Goal: Check status: Check status

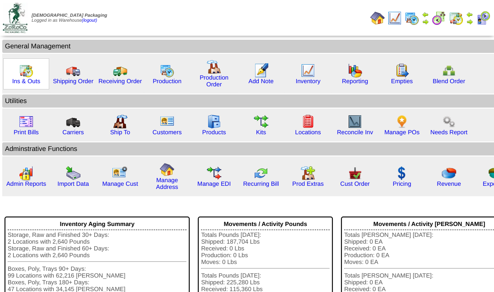
click at [33, 73] on div "Ins & Outs" at bounding box center [26, 73] width 46 height 31
click at [22, 70] on img at bounding box center [26, 70] width 14 height 14
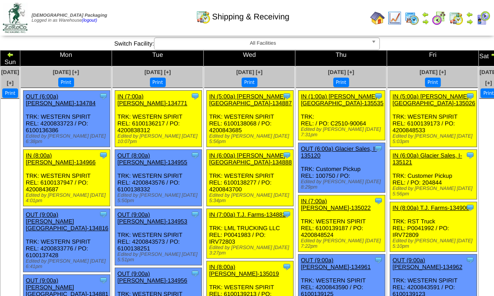
click at [490, 56] on img at bounding box center [493, 54] width 7 height 7
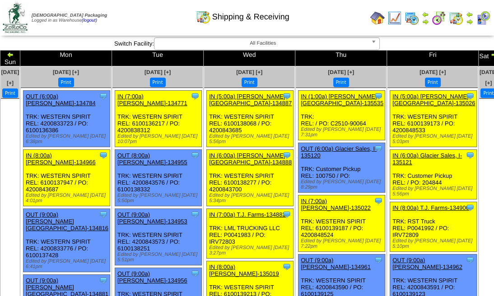
click at [490, 56] on img at bounding box center [493, 54] width 7 height 7
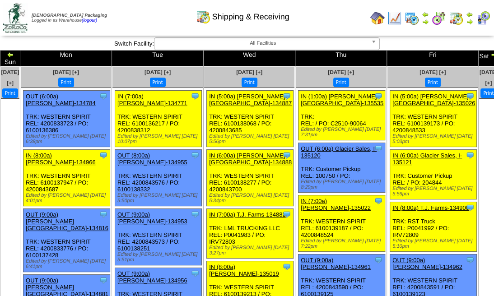
click at [490, 55] on img at bounding box center [493, 54] width 7 height 7
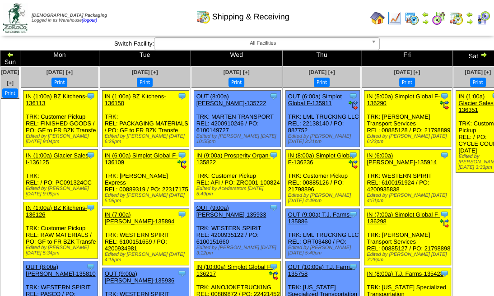
click at [480, 53] on img at bounding box center [483, 54] width 7 height 7
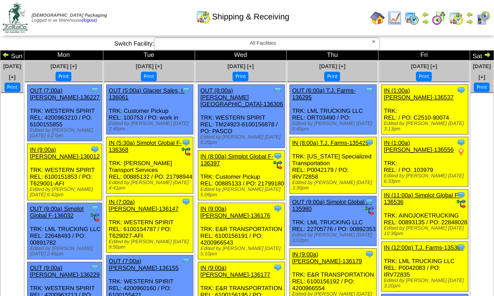
click at [484, 53] on img at bounding box center [487, 54] width 7 height 7
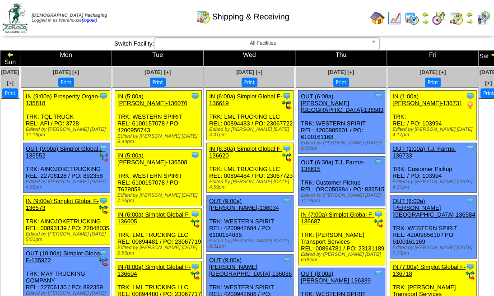
click at [490, 53] on img at bounding box center [493, 54] width 7 height 7
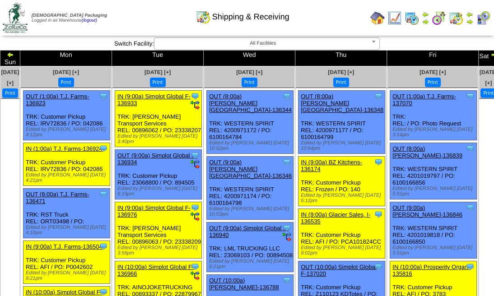
click at [490, 53] on img at bounding box center [493, 54] width 7 height 7
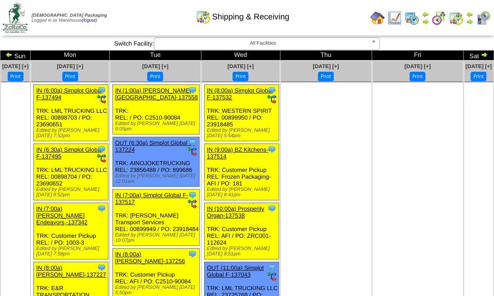
click at [481, 53] on img at bounding box center [484, 54] width 7 height 7
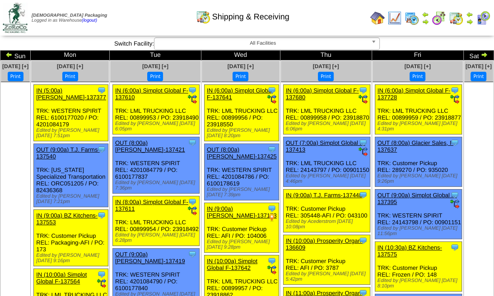
click at [481, 53] on img at bounding box center [484, 54] width 7 height 7
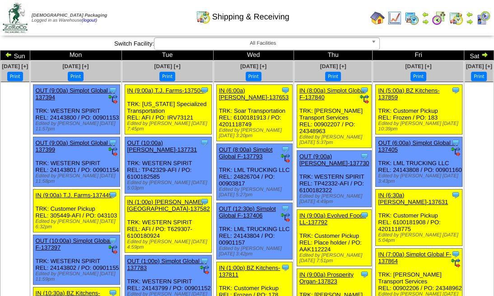
click at [481, 53] on img at bounding box center [484, 54] width 7 height 7
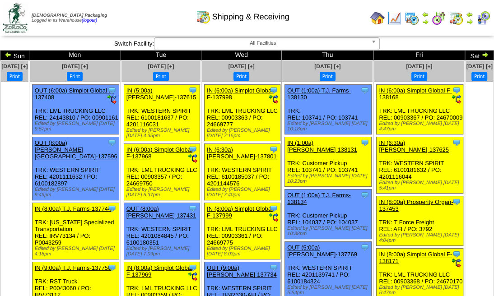
click at [481, 53] on img at bounding box center [484, 54] width 7 height 7
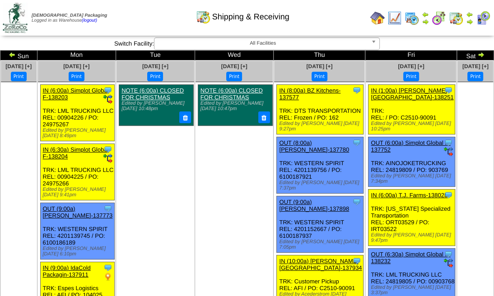
click at [477, 53] on img at bounding box center [480, 54] width 7 height 7
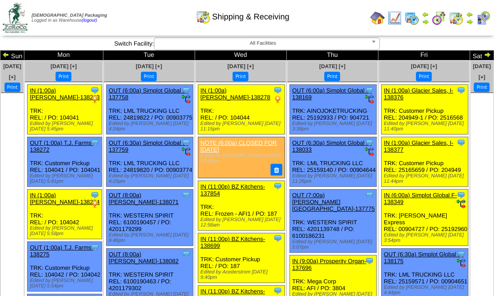
click at [484, 53] on img at bounding box center [487, 54] width 7 height 7
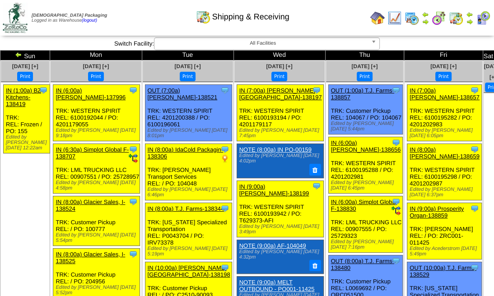
click at [495, 53] on img at bounding box center [498, 54] width 7 height 7
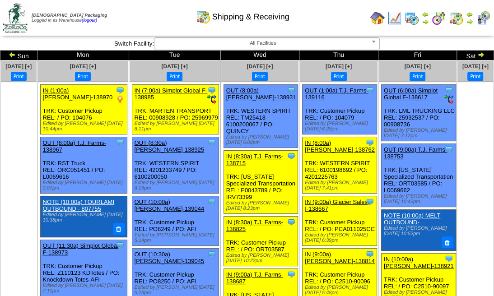
click at [477, 53] on img at bounding box center [480, 54] width 7 height 7
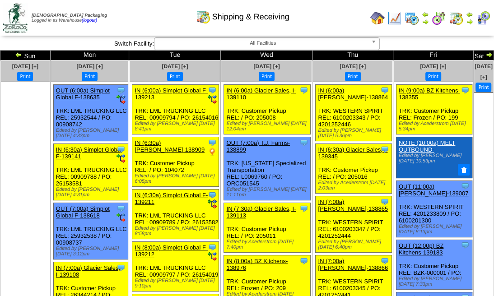
click at [486, 53] on img at bounding box center [489, 54] width 7 height 7
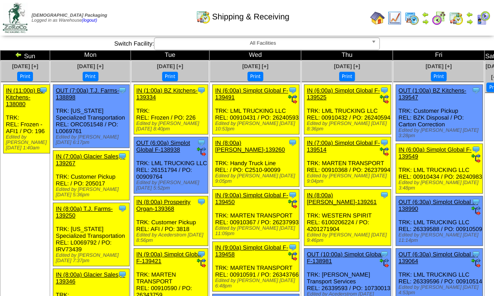
click at [496, 53] on img at bounding box center [499, 54] width 7 height 7
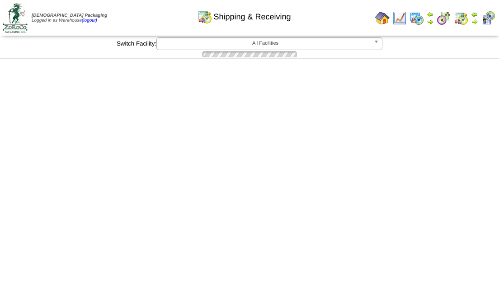
click at [465, 53] on div at bounding box center [249, 54] width 499 height 9
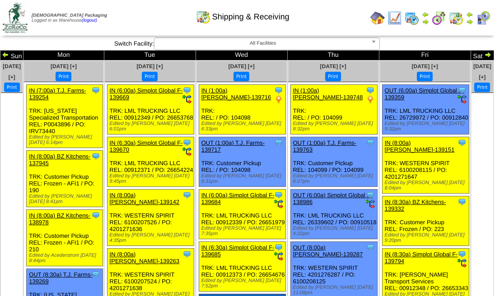
click at [484, 53] on img at bounding box center [487, 54] width 7 height 7
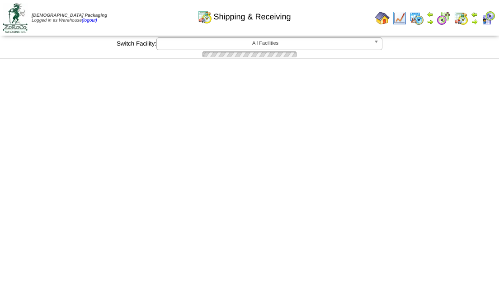
click at [465, 53] on div "**********" at bounding box center [249, 48] width 499 height 22
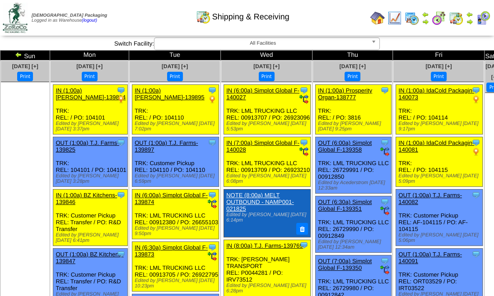
click at [496, 53] on img at bounding box center [499, 54] width 7 height 7
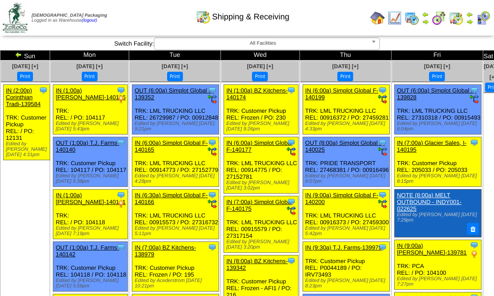
click at [495, 53] on img at bounding box center [498, 54] width 7 height 7
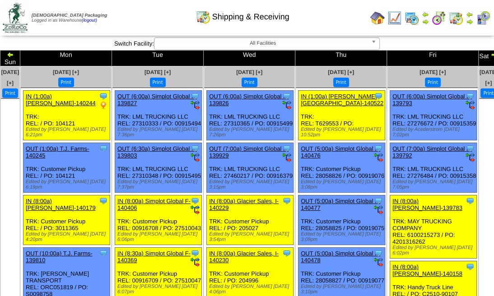
click at [490, 53] on img at bounding box center [493, 54] width 7 height 7
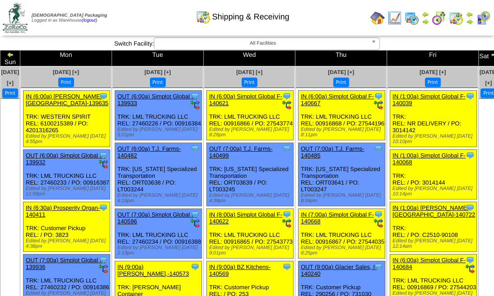
click at [490, 53] on img at bounding box center [493, 54] width 7 height 7
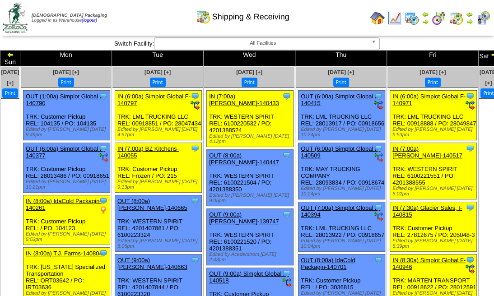
click at [490, 53] on img at bounding box center [493, 54] width 7 height 7
drag, startPoint x: 0, startPoint y: 0, endPoint x: 465, endPoint y: 53, distance: 467.8
click at [490, 53] on img at bounding box center [493, 54] width 7 height 7
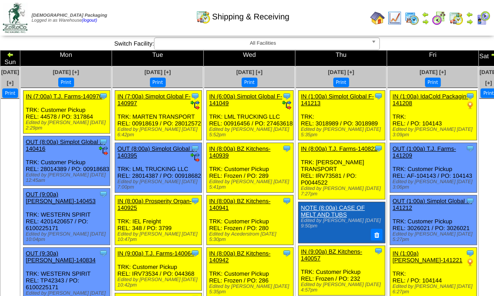
click at [490, 53] on img at bounding box center [493, 54] width 7 height 7
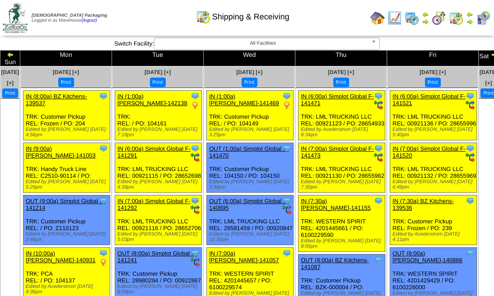
click at [490, 53] on img at bounding box center [493, 54] width 7 height 7
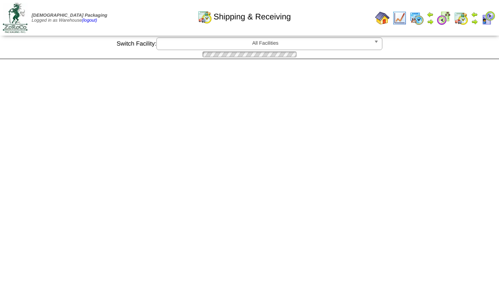
drag, startPoint x: 0, startPoint y: 0, endPoint x: 464, endPoint y: 53, distance: 467.3
click at [464, 53] on div "**********" at bounding box center [249, 48] width 499 height 22
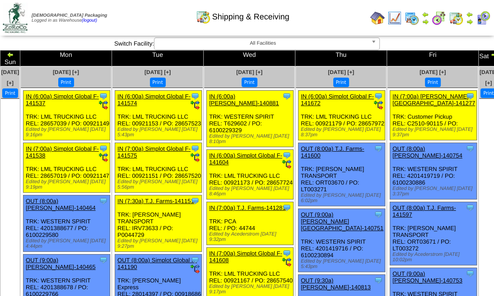
click at [490, 53] on img at bounding box center [493, 54] width 7 height 7
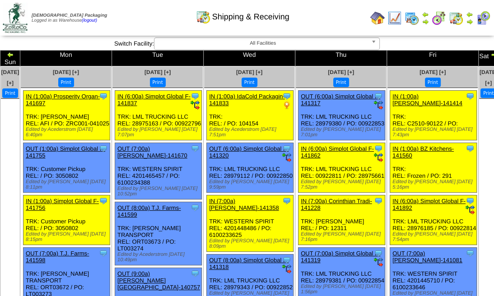
click at [490, 53] on img at bounding box center [493, 54] width 7 height 7
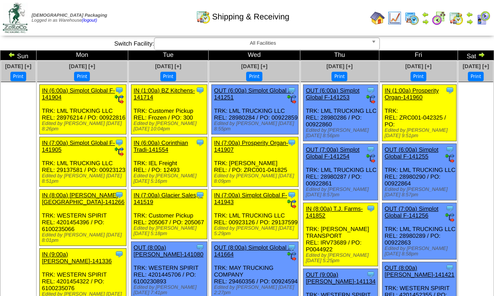
click at [478, 53] on img at bounding box center [481, 54] width 7 height 7
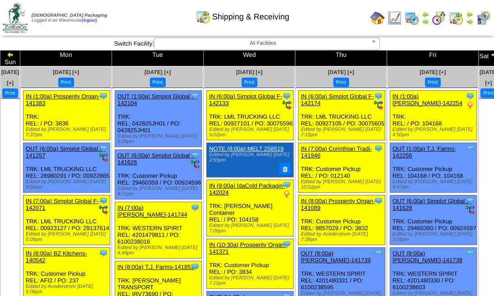
click at [490, 53] on img at bounding box center [493, 54] width 7 height 7
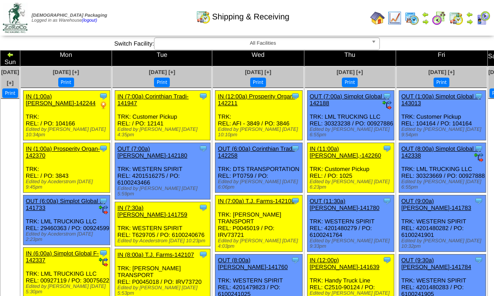
click at [498, 53] on img at bounding box center [503, 54] width 7 height 7
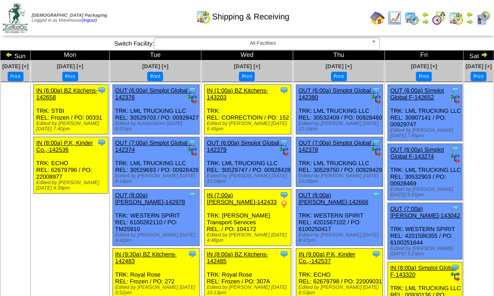
click at [470, 55] on td "Sat" at bounding box center [478, 56] width 30 height 10
click at [481, 54] on img at bounding box center [484, 54] width 7 height 7
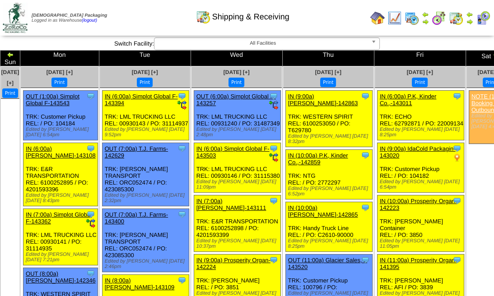
click at [493, 53] on img at bounding box center [496, 54] width 7 height 7
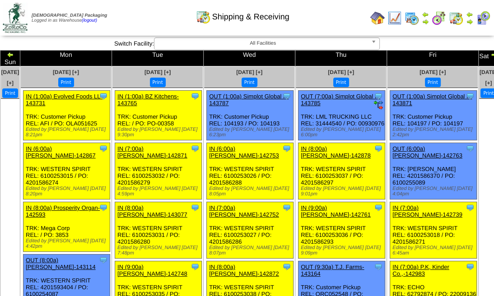
click at [490, 53] on img at bounding box center [493, 54] width 7 height 7
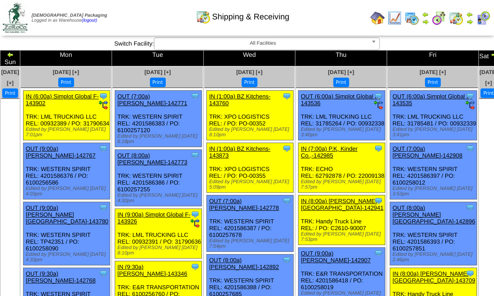
click at [490, 53] on img at bounding box center [493, 54] width 7 height 7
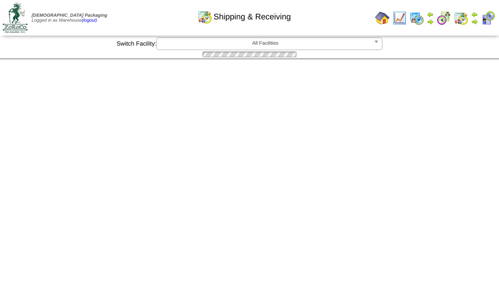
click at [464, 54] on div at bounding box center [249, 54] width 499 height 9
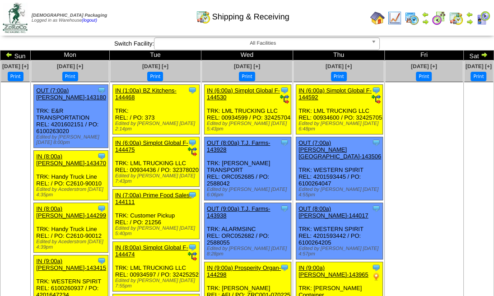
click at [481, 54] on img at bounding box center [484, 54] width 7 height 7
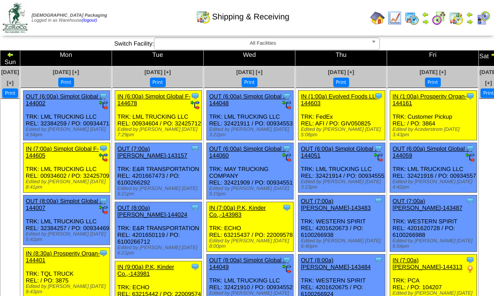
click at [490, 54] on img at bounding box center [493, 54] width 7 height 7
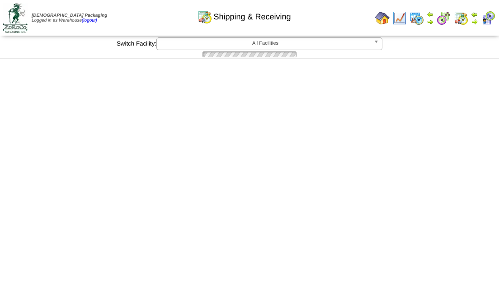
click at [464, 54] on div "**********" at bounding box center [249, 48] width 499 height 22
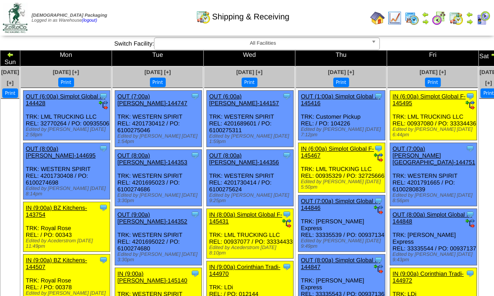
click at [490, 54] on img at bounding box center [493, 54] width 7 height 7
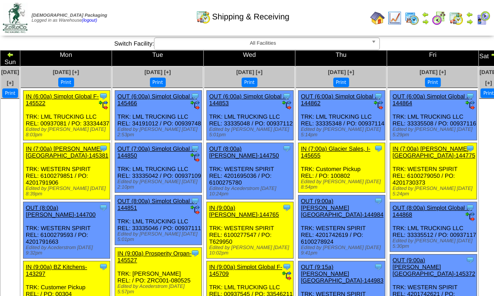
click at [490, 54] on img at bounding box center [493, 54] width 7 height 7
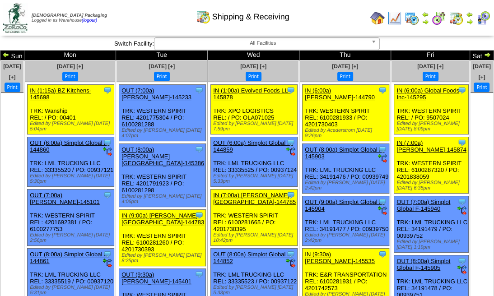
click at [484, 55] on img at bounding box center [487, 54] width 7 height 7
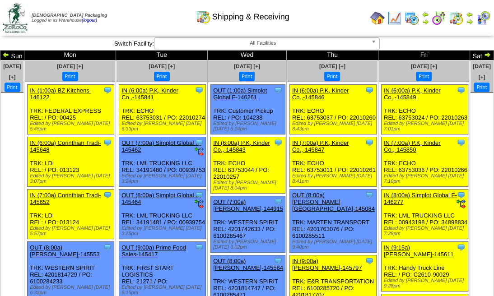
click at [484, 55] on img at bounding box center [487, 54] width 7 height 7
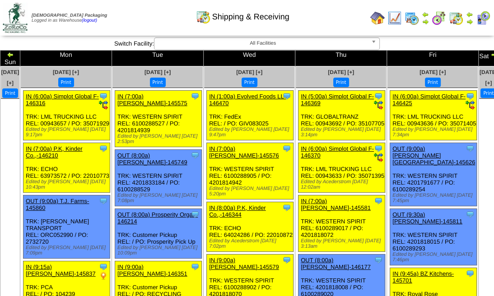
click at [490, 55] on img at bounding box center [493, 54] width 7 height 7
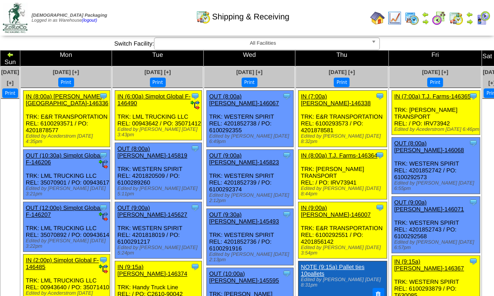
click at [494, 55] on img at bounding box center [497, 54] width 7 height 7
